Goal: Information Seeking & Learning: Check status

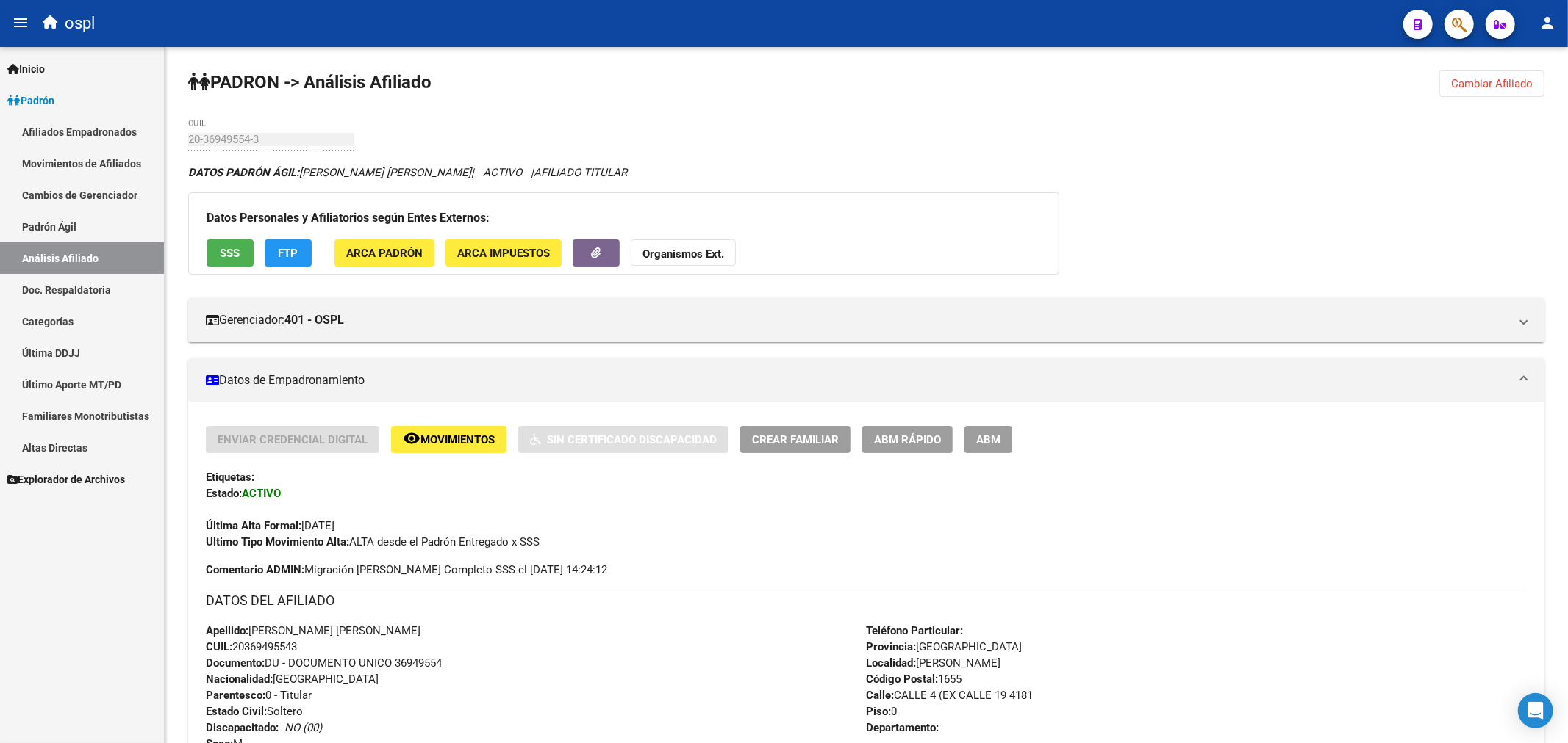
click at [104, 248] on link "Análisis Afiliado" at bounding box center [81, 259] width 163 height 32
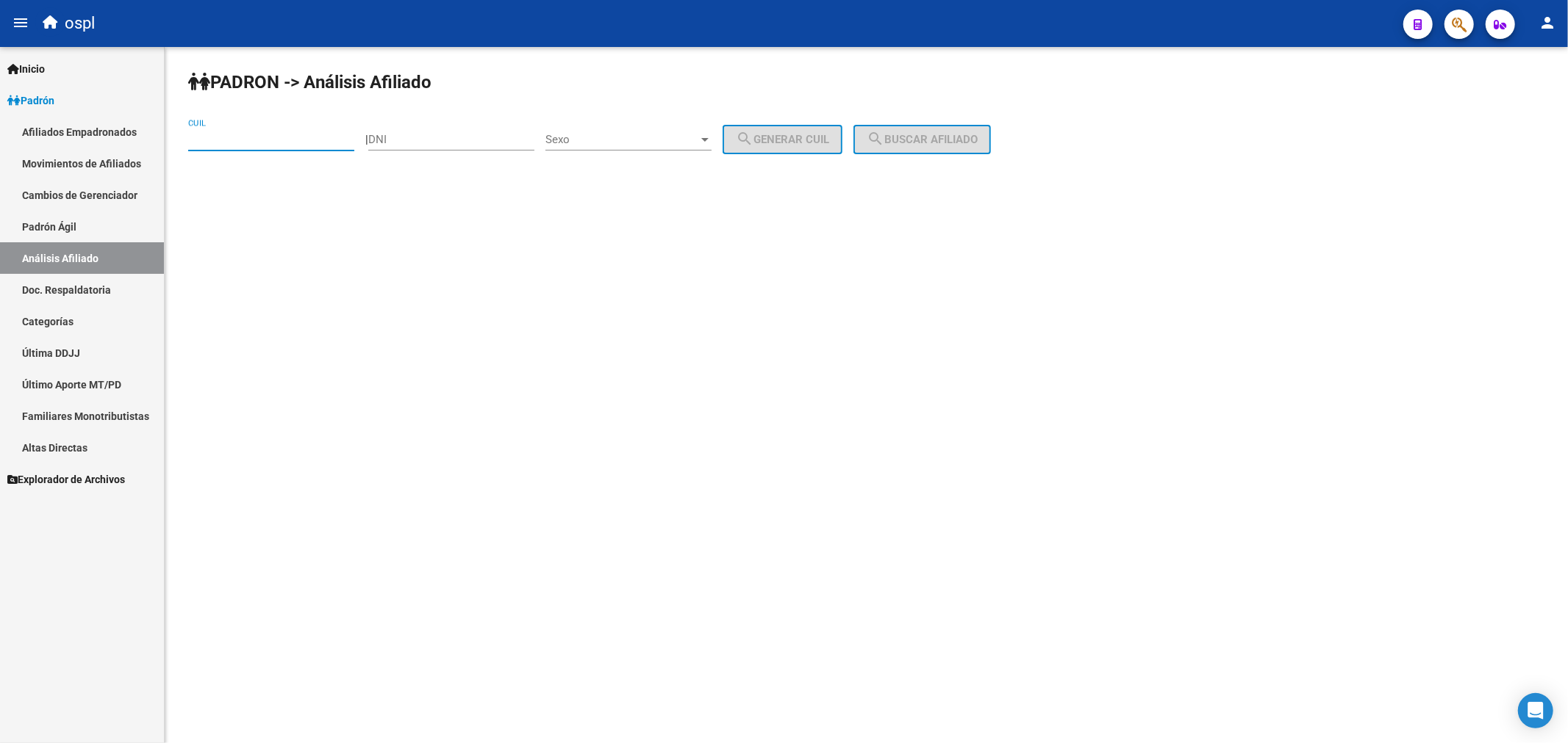
click at [291, 134] on input "CUIL" at bounding box center [271, 139] width 166 height 13
type input "27-23016053-3"
click at [949, 122] on div "[PERSON_NAME] -> Análisis Afiliado 27-23016053-3 CUIL | DNI Sexo Sexo search Ge…" at bounding box center [866, 123] width 1403 height 154
click at [949, 142] on span "search Buscar afiliado" at bounding box center [922, 139] width 111 height 13
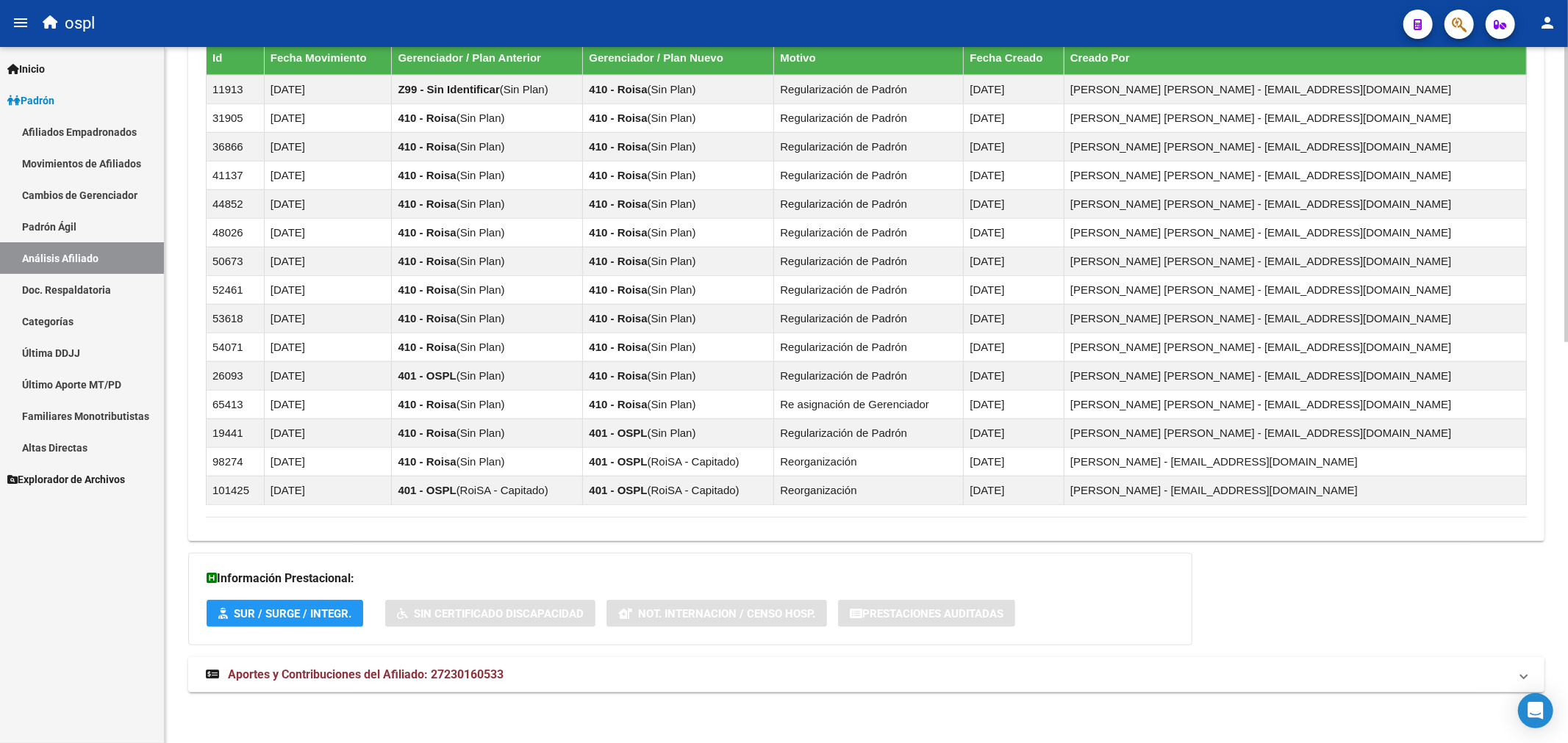
scroll to position [945, 0]
click at [299, 678] on span "Aportes y Contribuciones del Afiliado: 27230160533" at bounding box center [365, 674] width 275 height 14
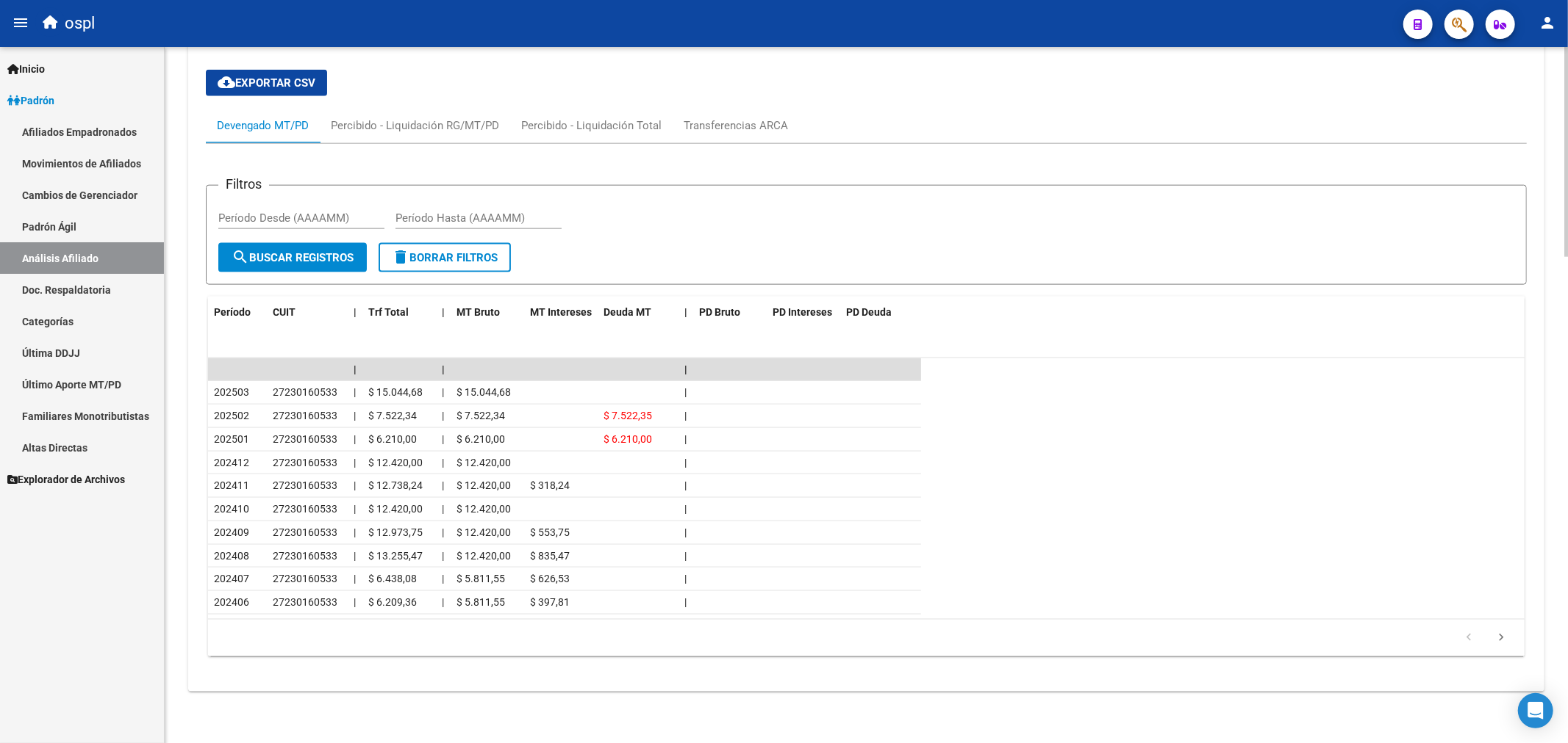
scroll to position [1614, 0]
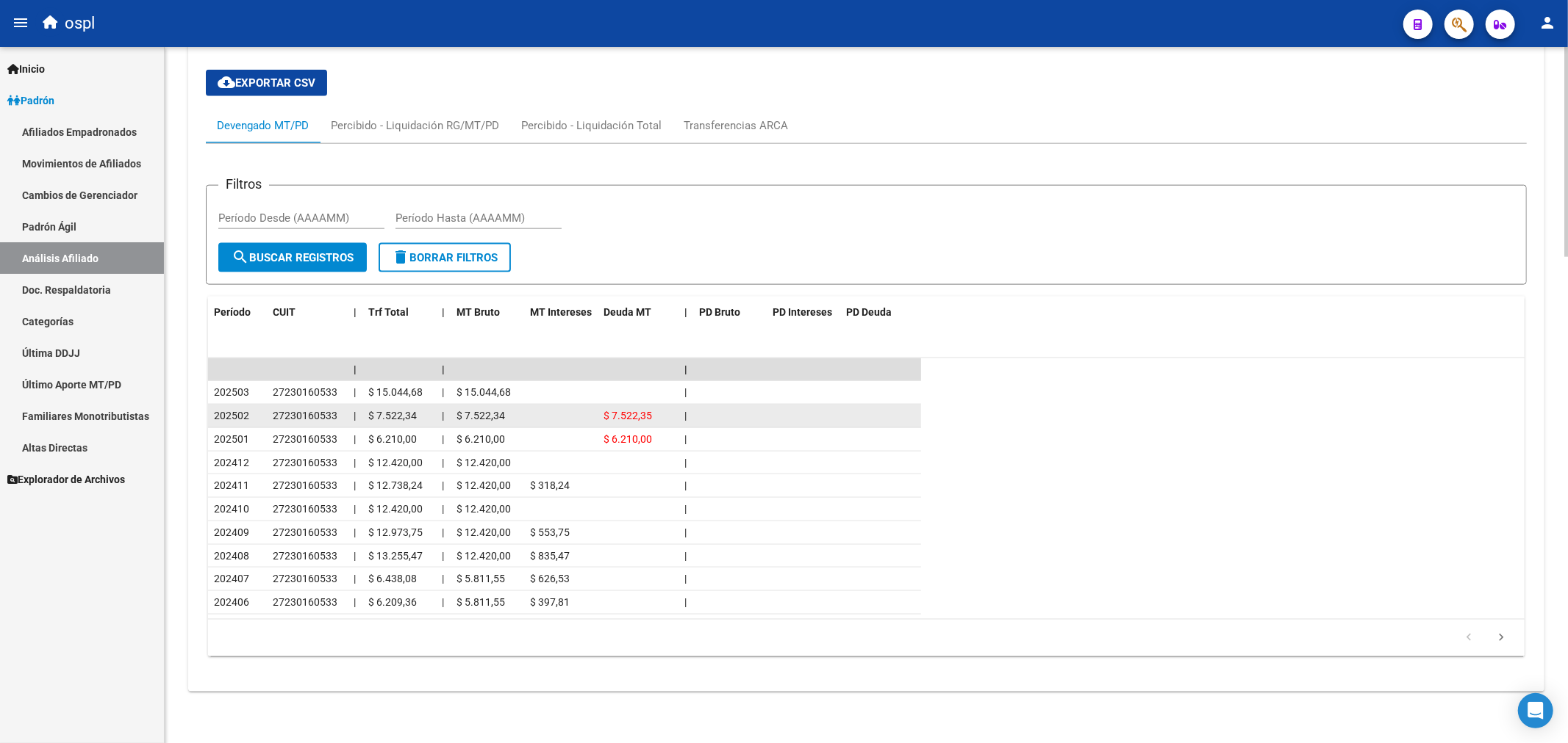
click at [519, 413] on datatable-body-cell "$ 7.522,34" at bounding box center [487, 416] width 74 height 22
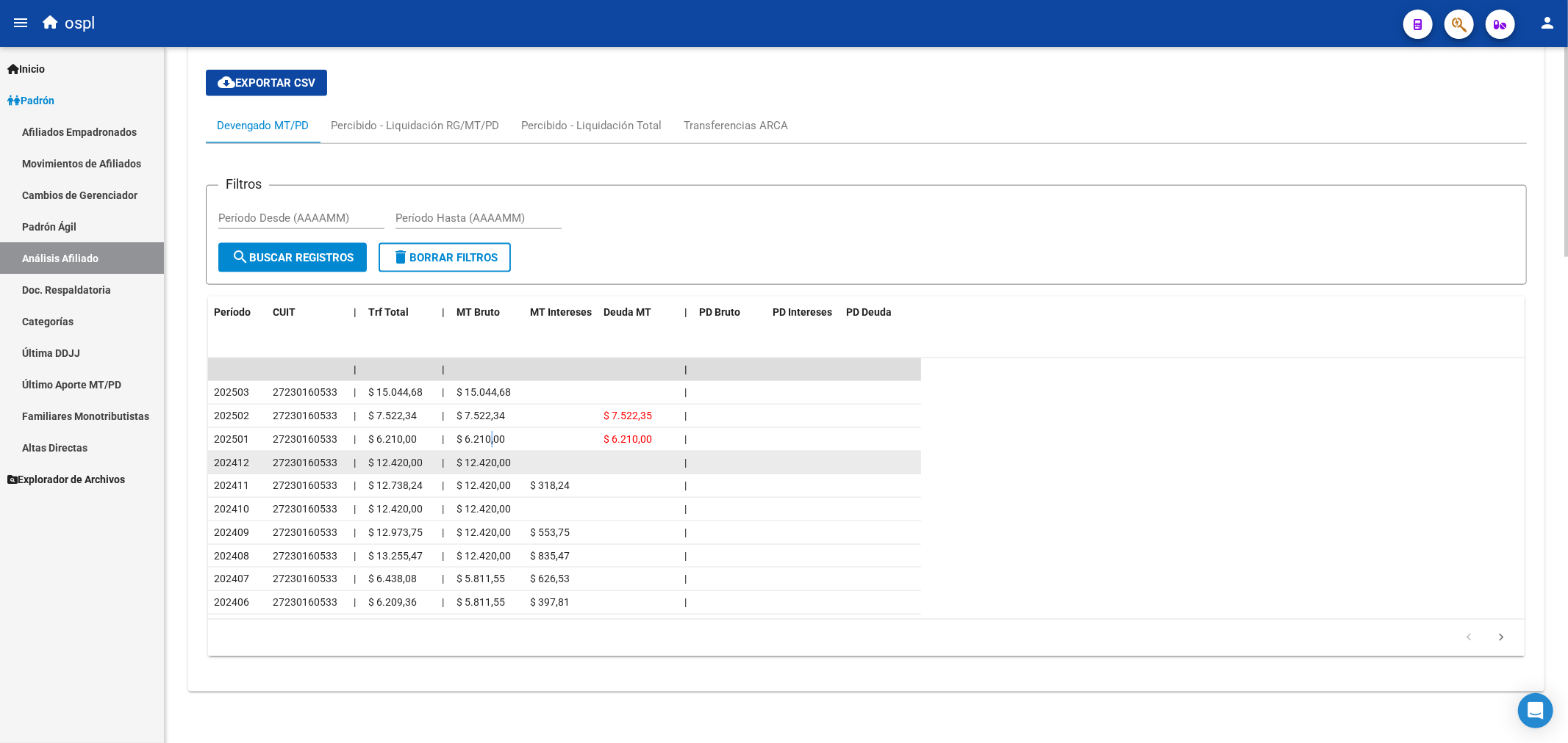
click at [492, 452] on datatable-scroller "| | | 202503 27230160533 | $ 15.044,68 | $ 15.044,68 | 202502 27230160533 | $ 7…" at bounding box center [866, 486] width 1316 height 257
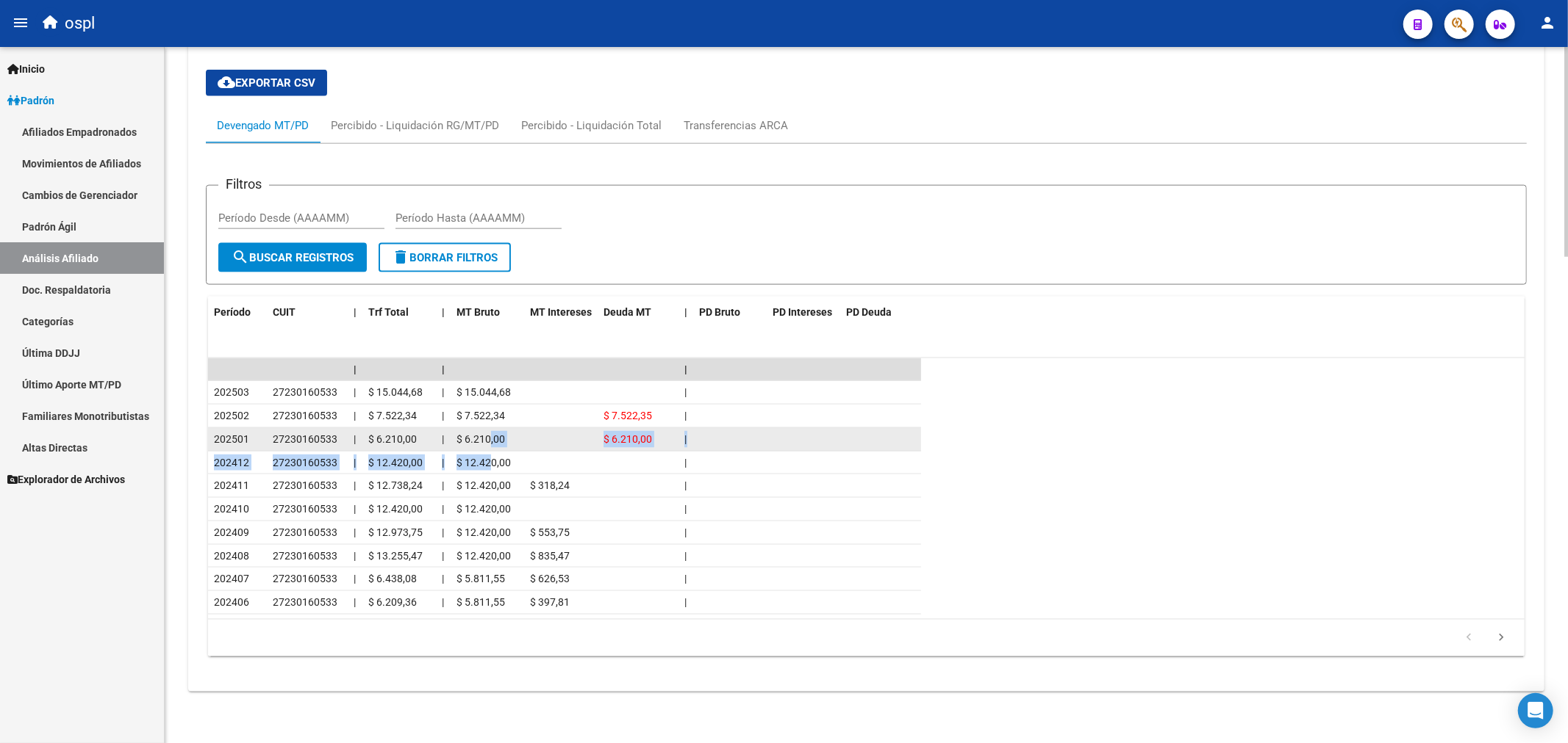
click at [489, 439] on span "$ 6.210,00" at bounding box center [481, 439] width 49 height 12
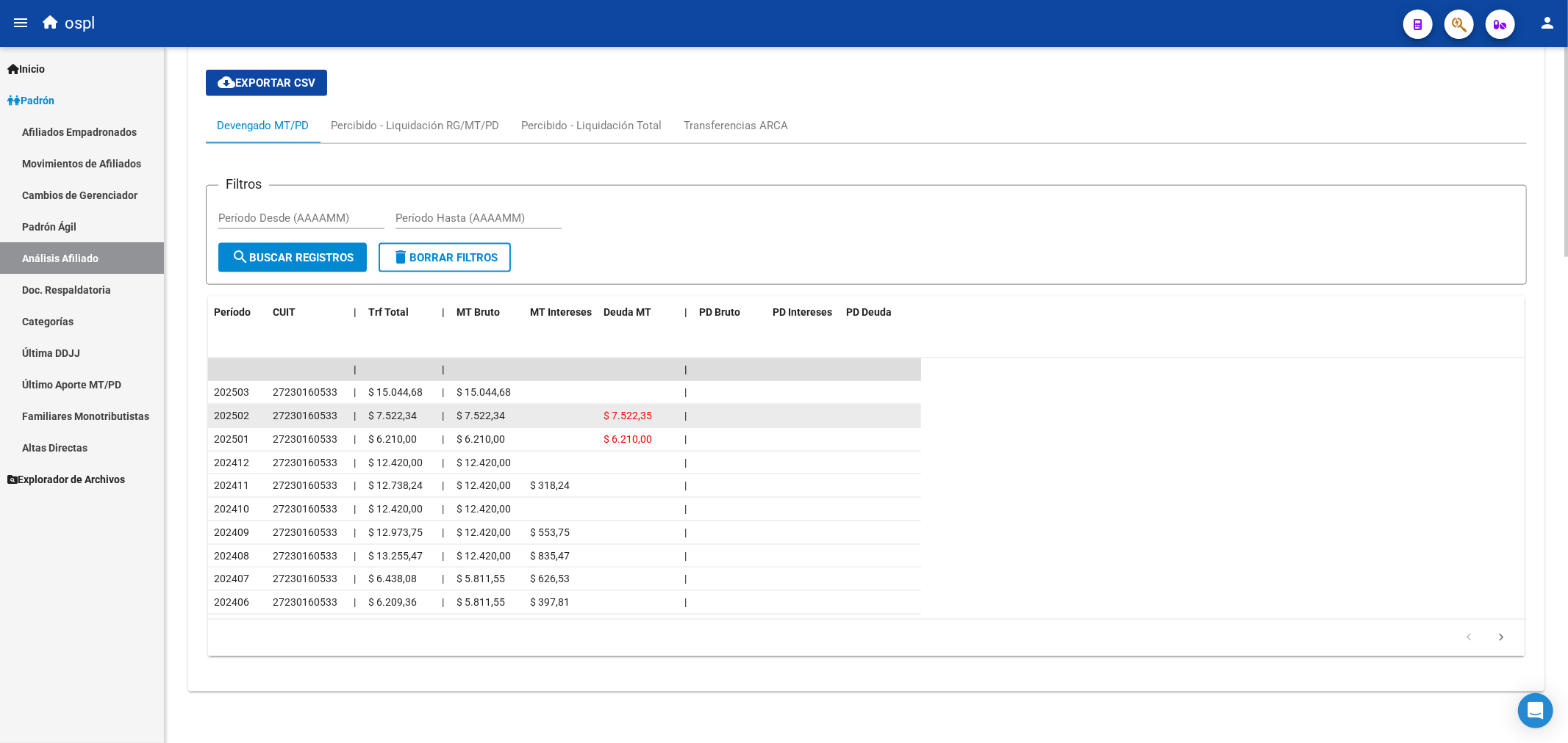
click at [487, 408] on div "$ 7.522,34" at bounding box center [487, 416] width 62 height 17
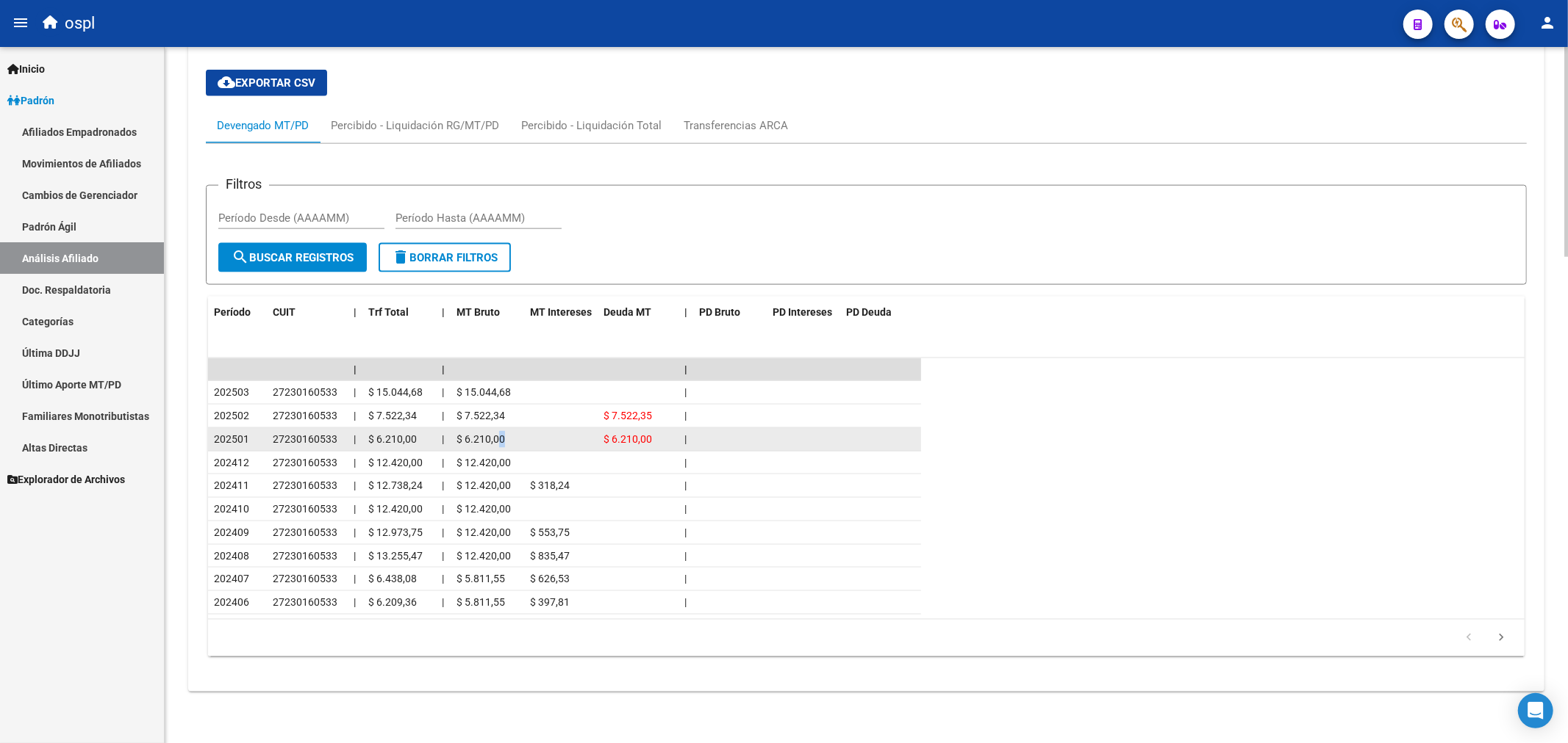
click at [501, 434] on span "$ 6.210,00" at bounding box center [481, 439] width 49 height 12
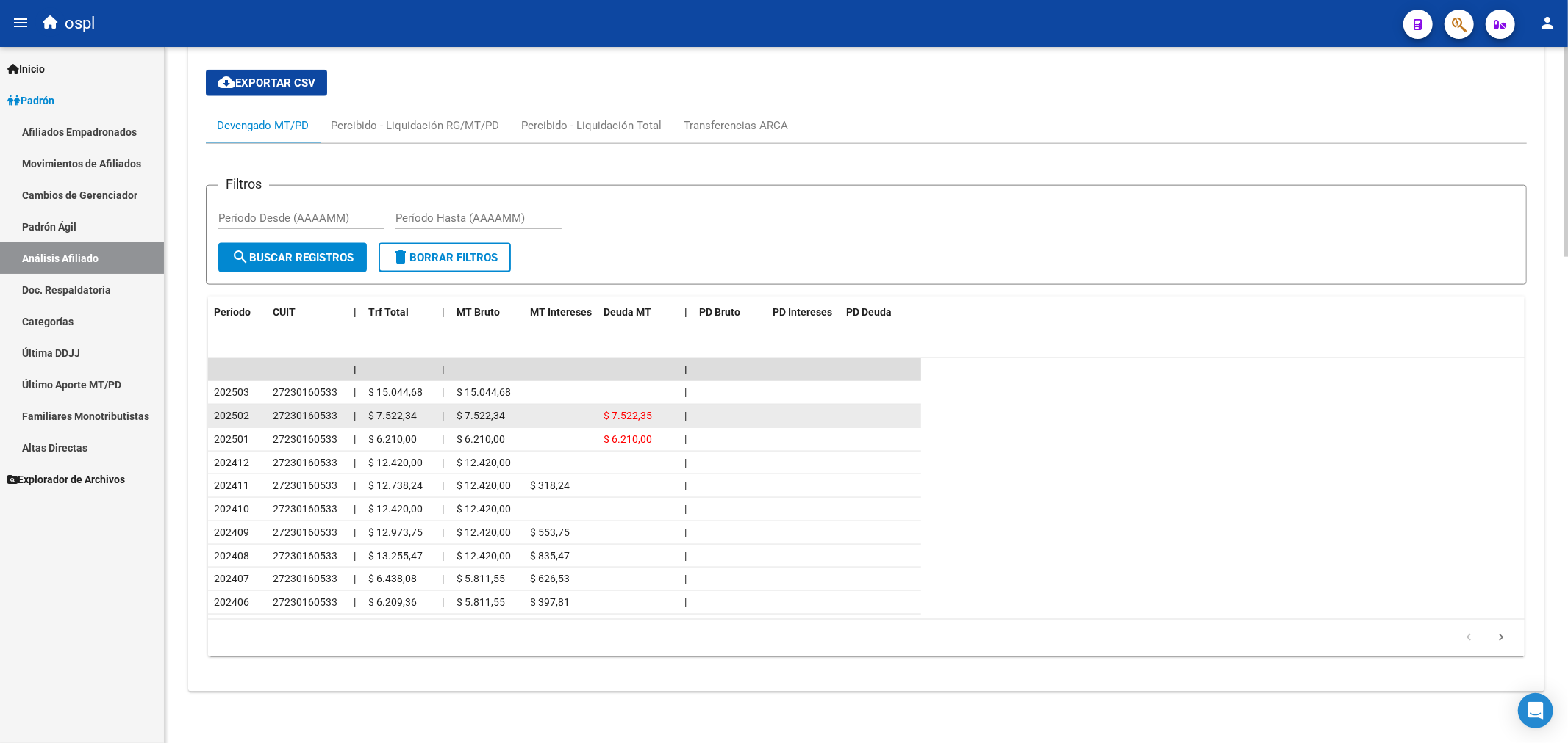
click at [636, 410] on span "$ 7.522,35" at bounding box center [628, 415] width 49 height 12
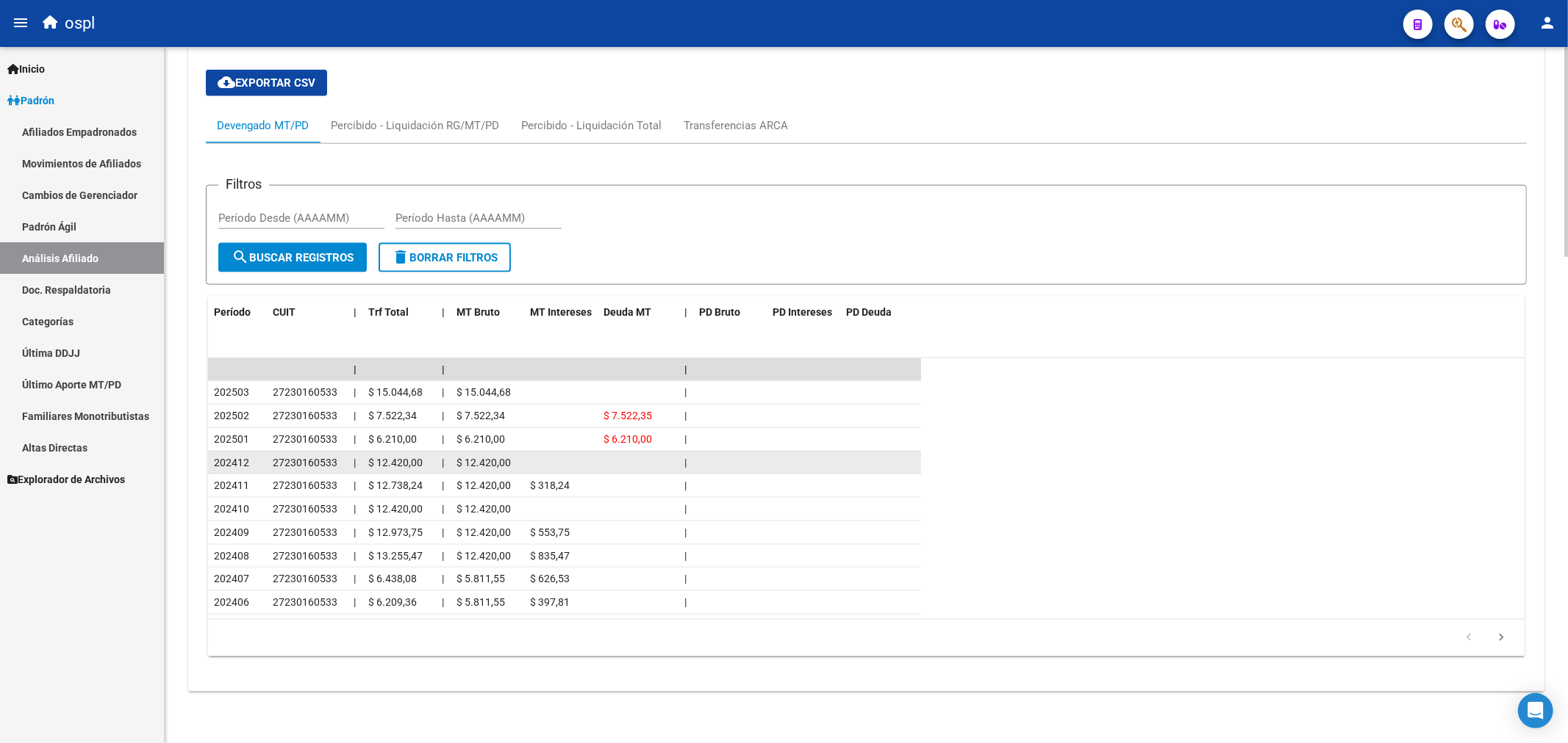
click at [636, 456] on datatable-body-cell at bounding box center [638, 463] width 81 height 22
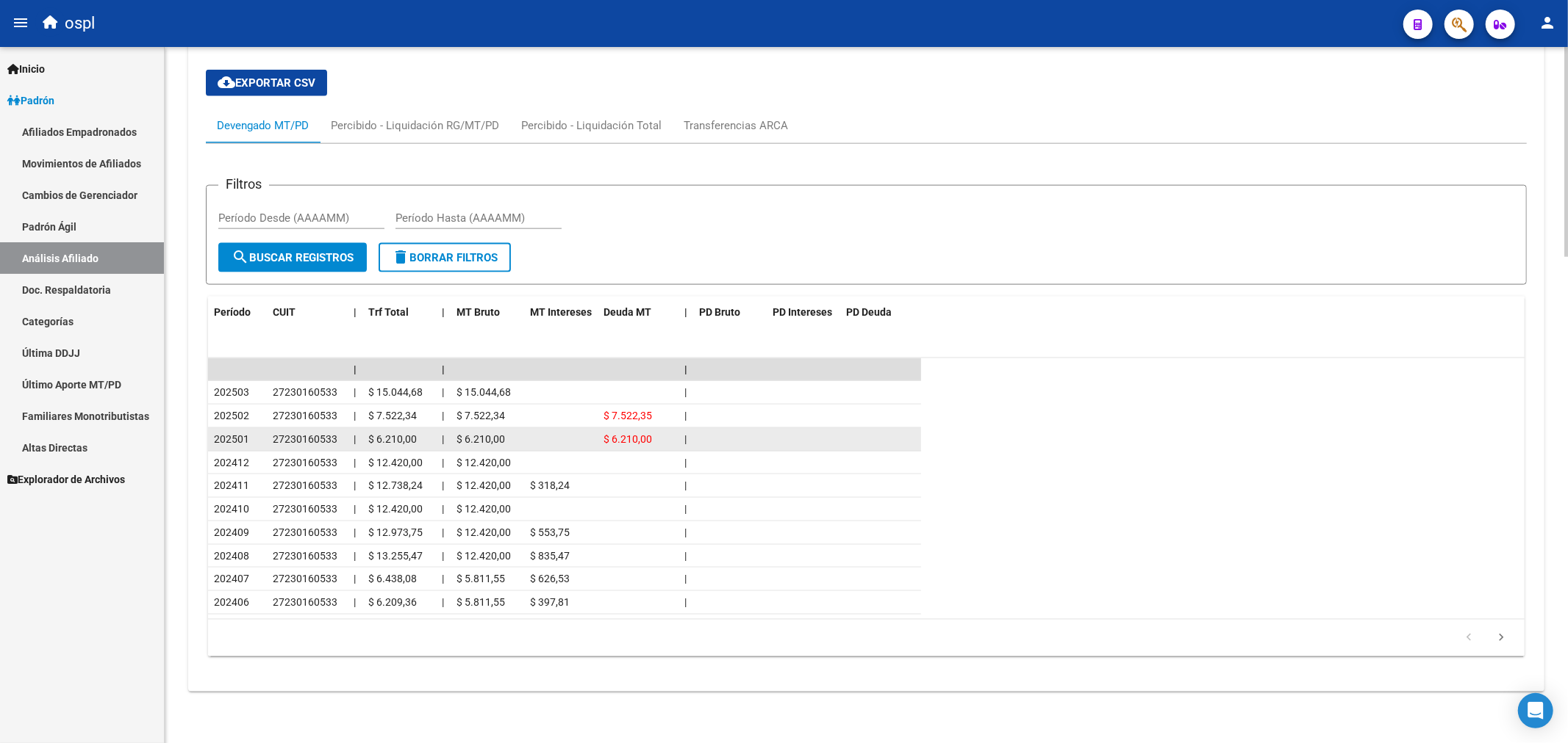
click at [629, 444] on span "$ 6.210,00" at bounding box center [628, 439] width 49 height 12
click at [629, 444] on span "$ 6.210,00" at bounding box center [628, 439] width 49 height 12
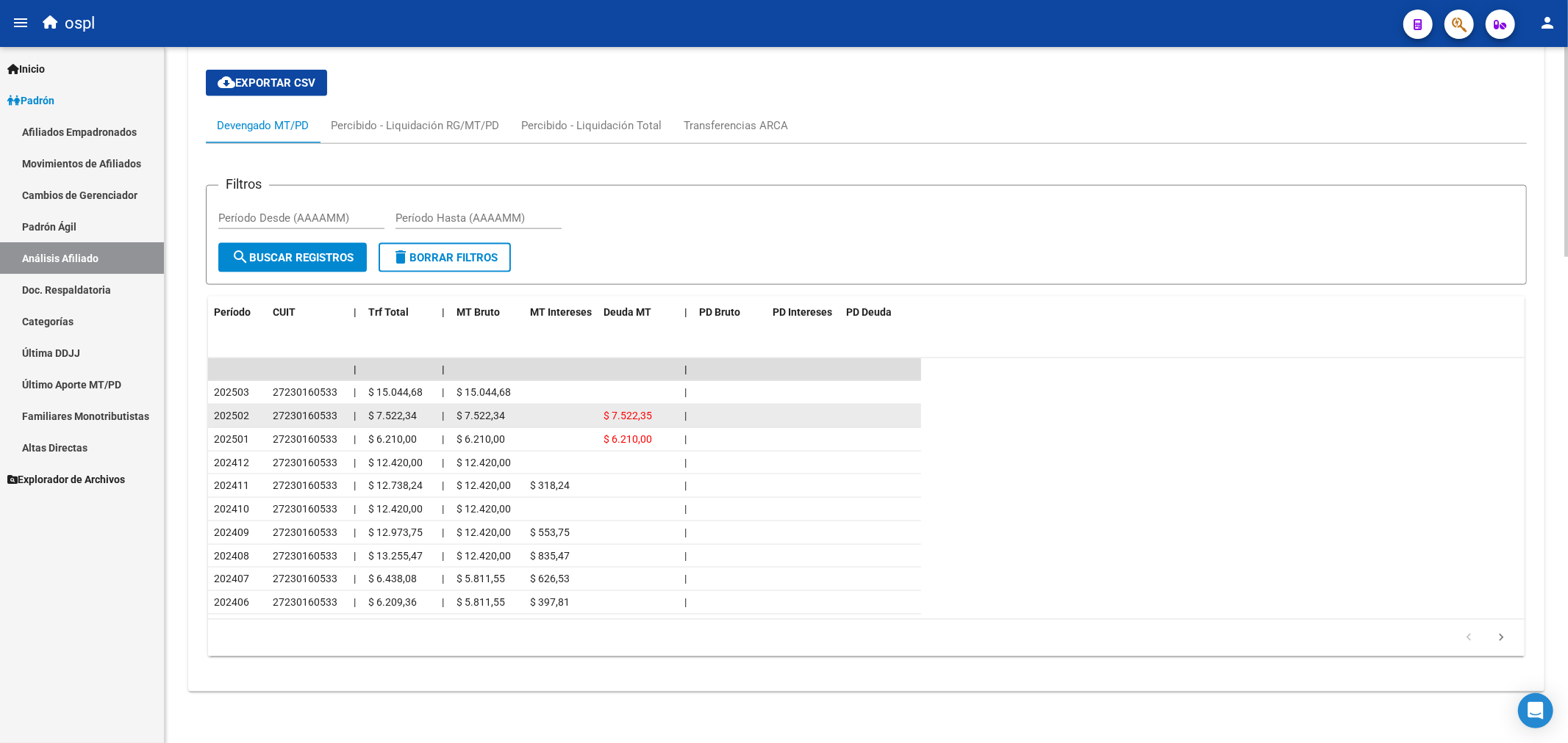
click at [609, 405] on datatable-body-cell "$ 7.522,35" at bounding box center [638, 416] width 81 height 22
click at [613, 414] on span "$ 7.522,35" at bounding box center [628, 415] width 49 height 12
